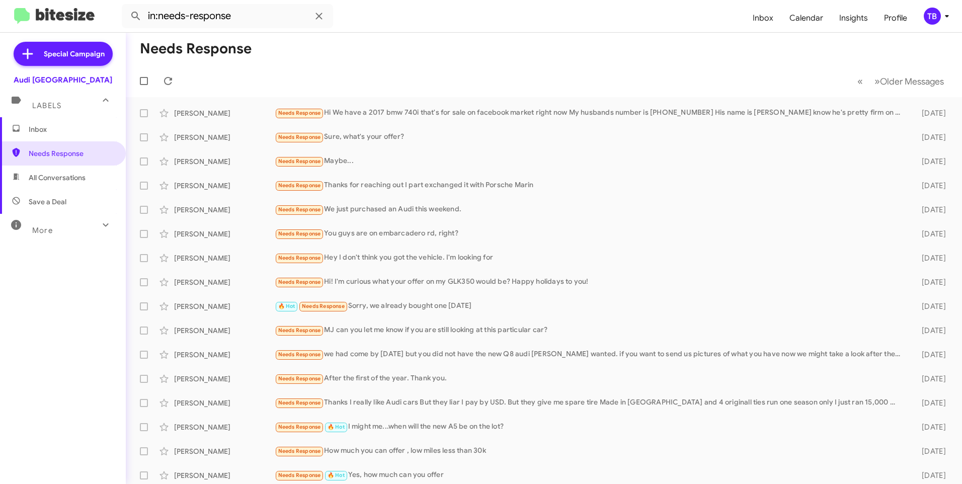
click at [58, 126] on span "Inbox" at bounding box center [72, 129] width 86 height 10
